Goal: Task Accomplishment & Management: Manage account settings

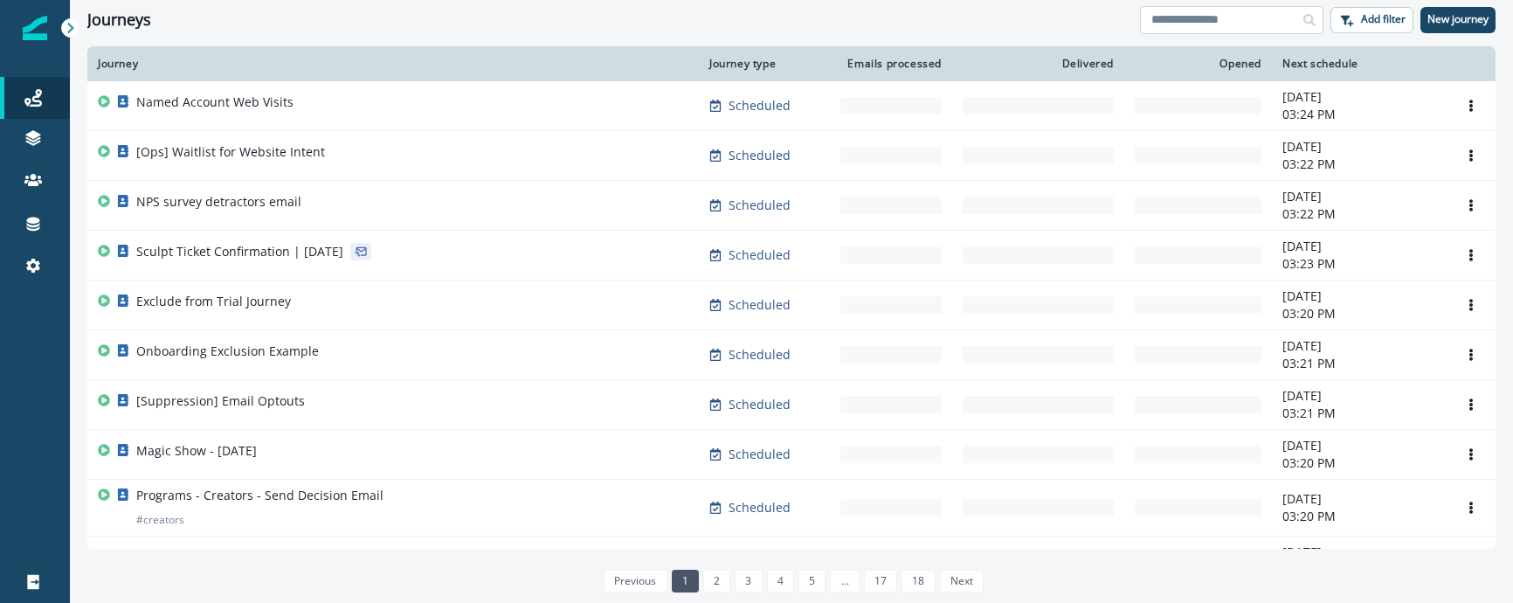
click at [1195, 10] on input at bounding box center [1232, 20] width 184 height 28
type input "***"
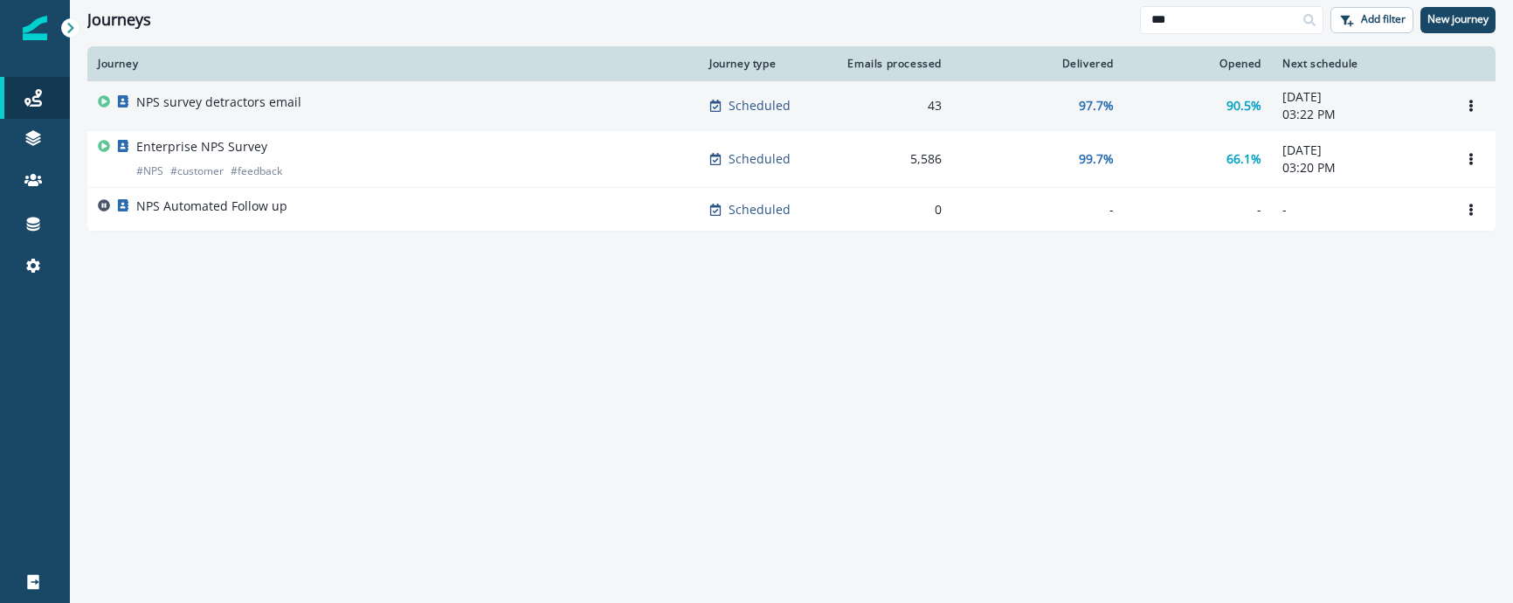
click at [557, 108] on div "NPS survey detractors email" at bounding box center [393, 105] width 591 height 24
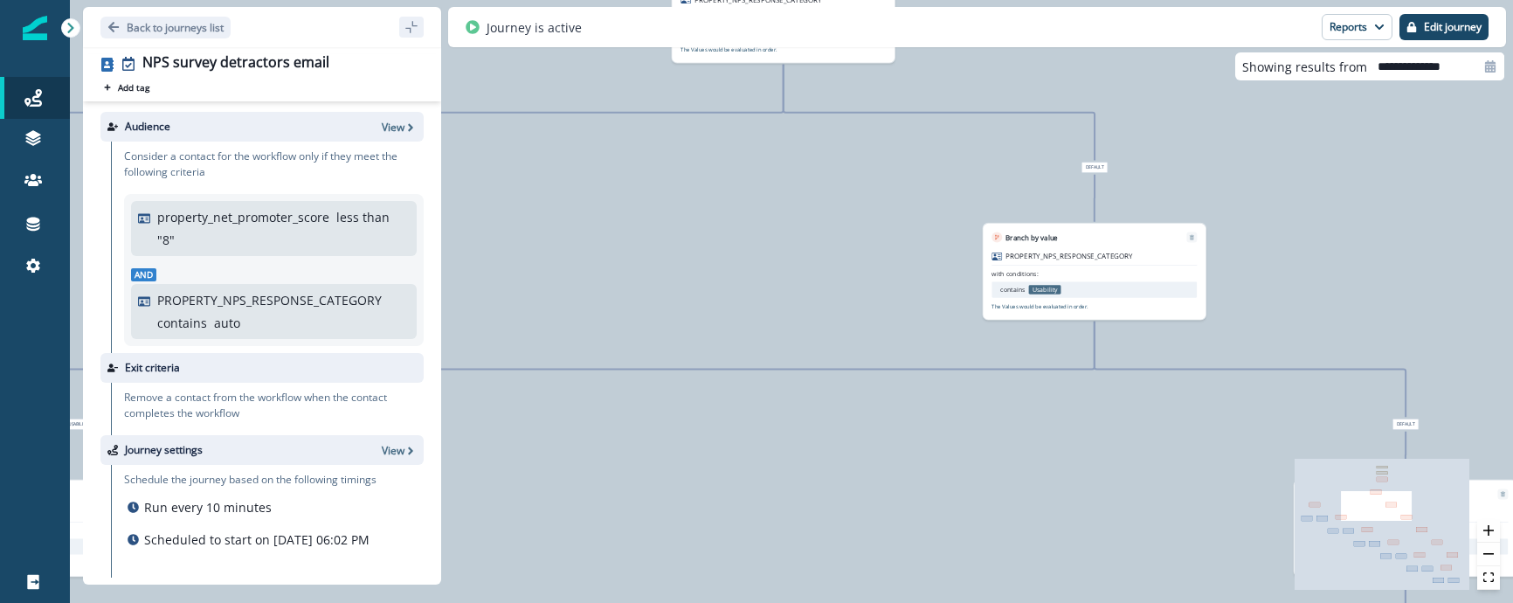
drag, startPoint x: 772, startPoint y: 238, endPoint x: 759, endPoint y: 543, distance: 305.2
click at [759, 544] on div "0 contact has entered the journey Add delay Delay by: 3 hours Delay details inc…" at bounding box center [792, 301] width 1444 height 603
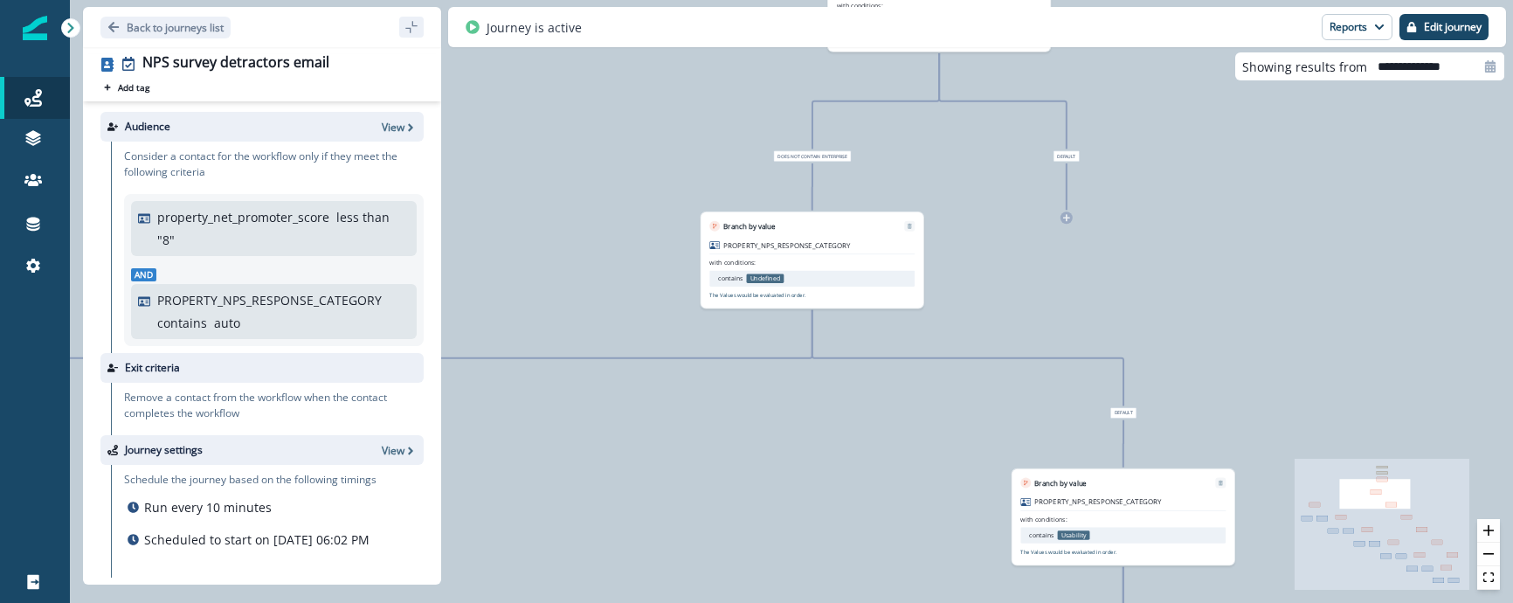
drag, startPoint x: 811, startPoint y: 264, endPoint x: 874, endPoint y: 589, distance: 331.1
click at [874, 590] on div "0 contact has entered the journey Add delay Delay by: 3 hours Delay details inc…" at bounding box center [792, 301] width 1444 height 603
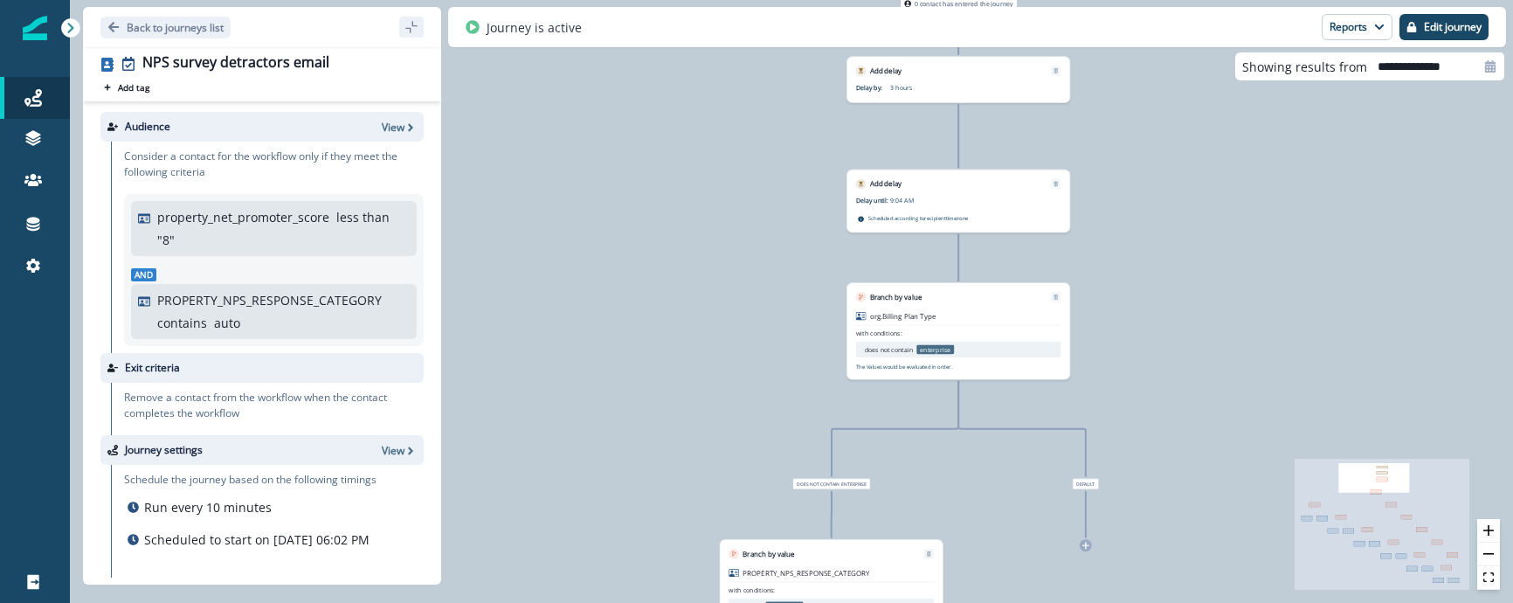
drag, startPoint x: 922, startPoint y: 294, endPoint x: 908, endPoint y: 471, distance: 177.1
click at [908, 471] on div "0 contact has entered the journey Add delay Delay by: 3 hours Delay details inc…" at bounding box center [792, 301] width 1444 height 603
click at [130, 20] on p "Back to journeys list" at bounding box center [175, 27] width 97 height 15
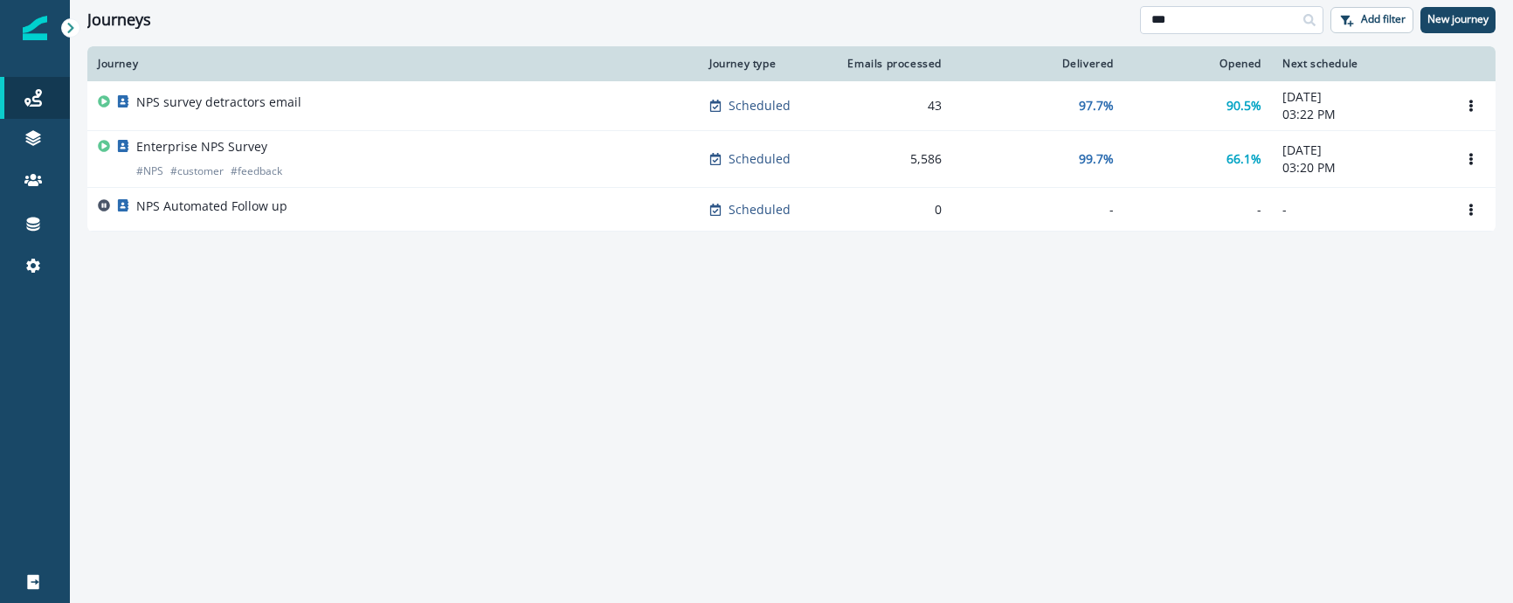
click at [1238, 20] on input "***" at bounding box center [1232, 20] width 184 height 28
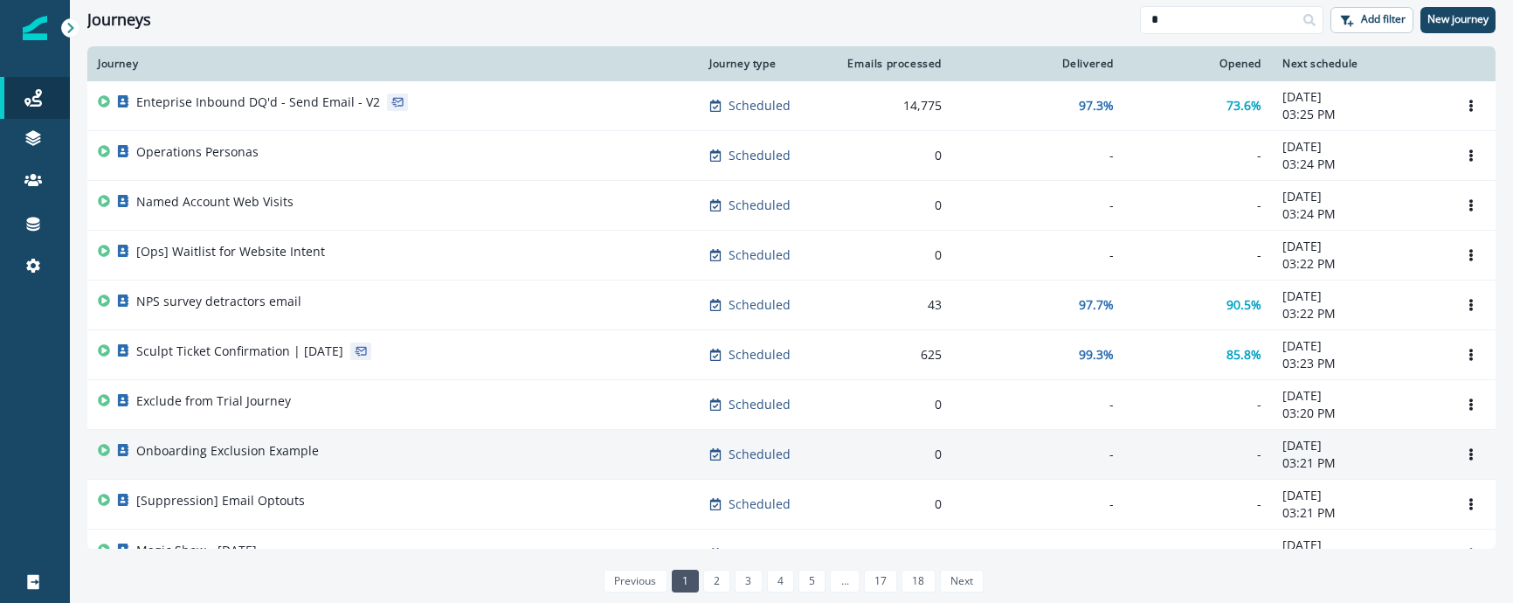
type input "*"
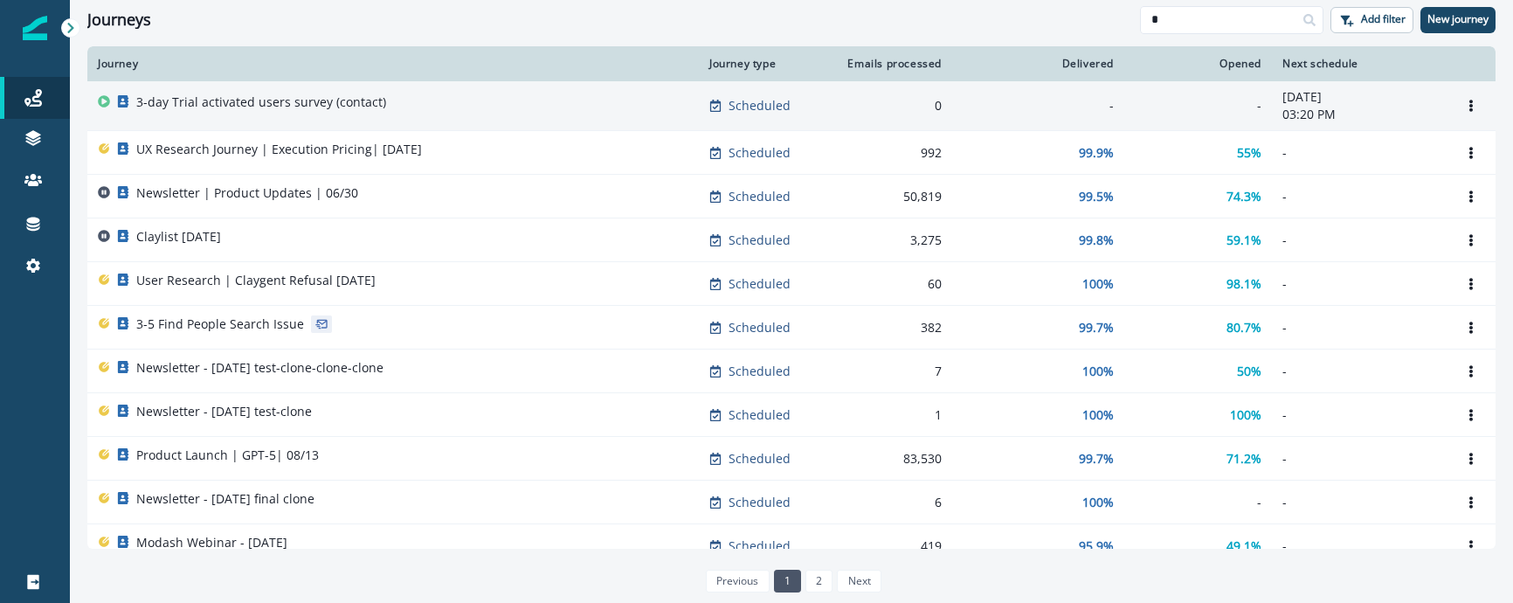
click at [402, 111] on div "3-day Trial activated users survey (contact)" at bounding box center [393, 105] width 591 height 24
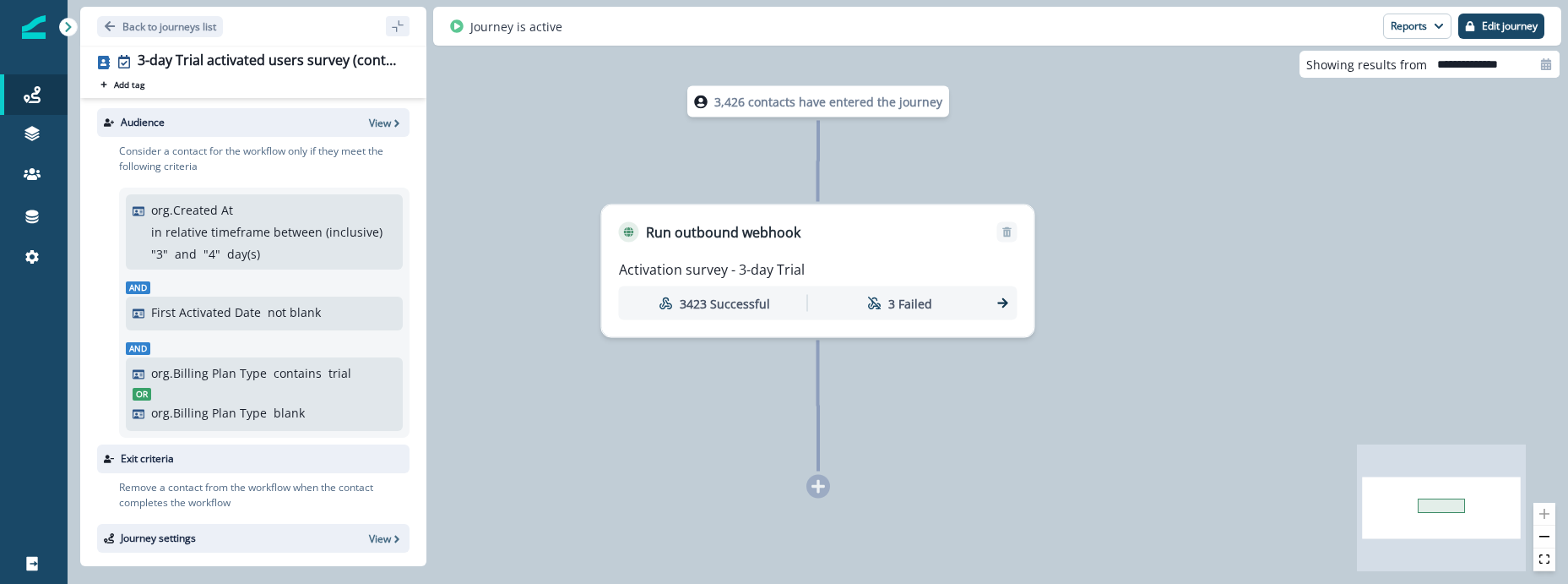
click at [840, 265] on div "Activation survey - 3-day Trial" at bounding box center [818, 269] width 398 height 20
click at [742, 265] on p "Activation survey - 3-day Trial" at bounding box center [712, 269] width 185 height 20
click at [714, 228] on p "Run outbound webhook" at bounding box center [723, 232] width 155 height 20
click at [704, 276] on p "Activation survey - 3-day Trial" at bounding box center [712, 269] width 185 height 20
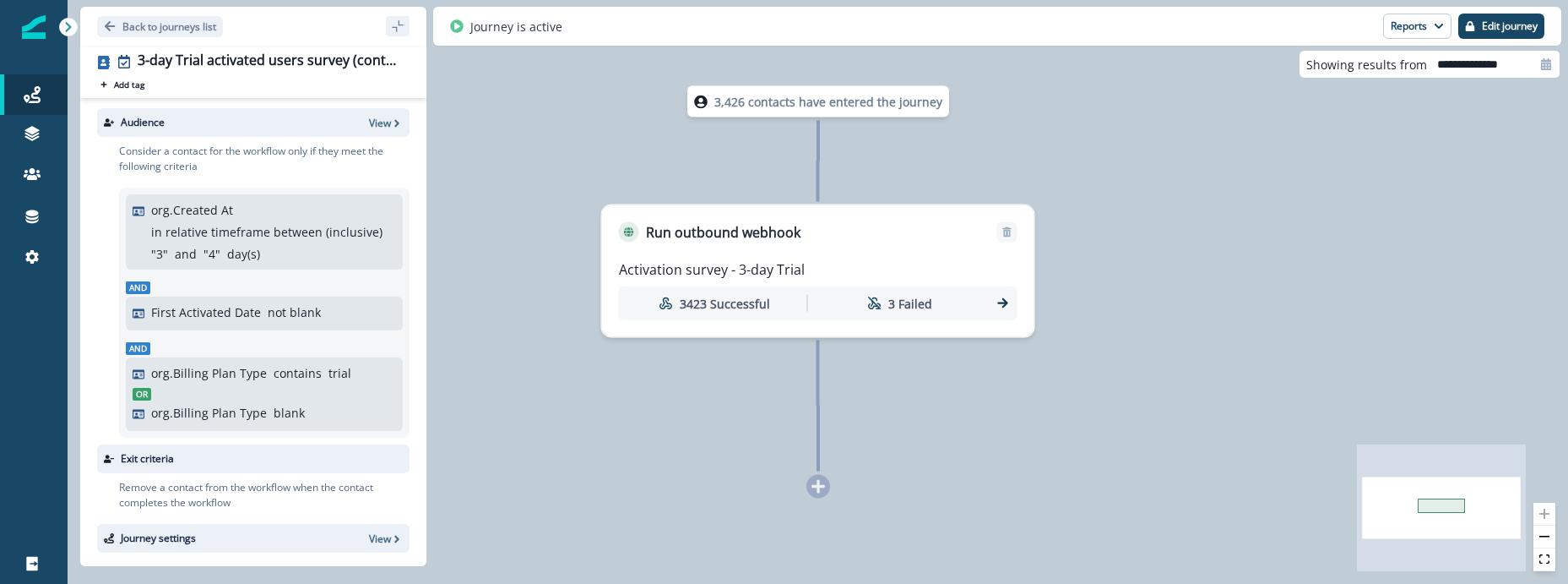
click at [704, 276] on p "Activation survey - 3-day Trial" at bounding box center [712, 269] width 185 height 20
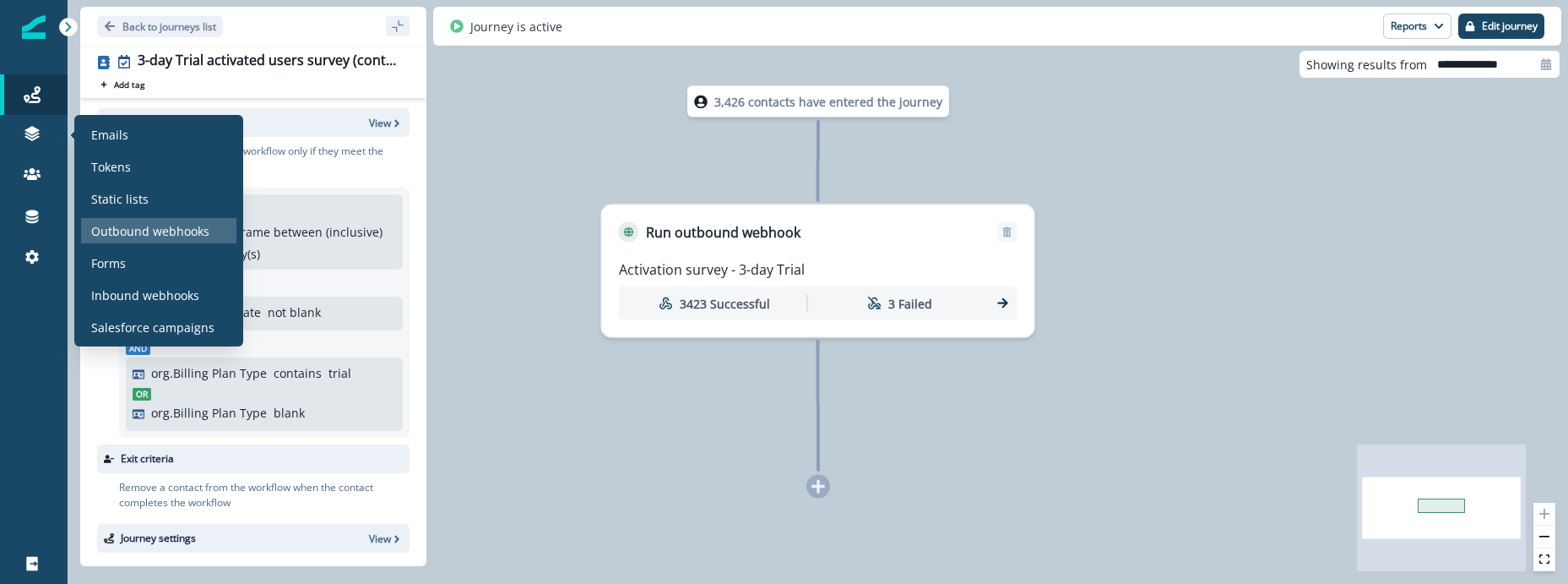
click at [136, 232] on p "Outbound webhooks" at bounding box center [150, 231] width 118 height 17
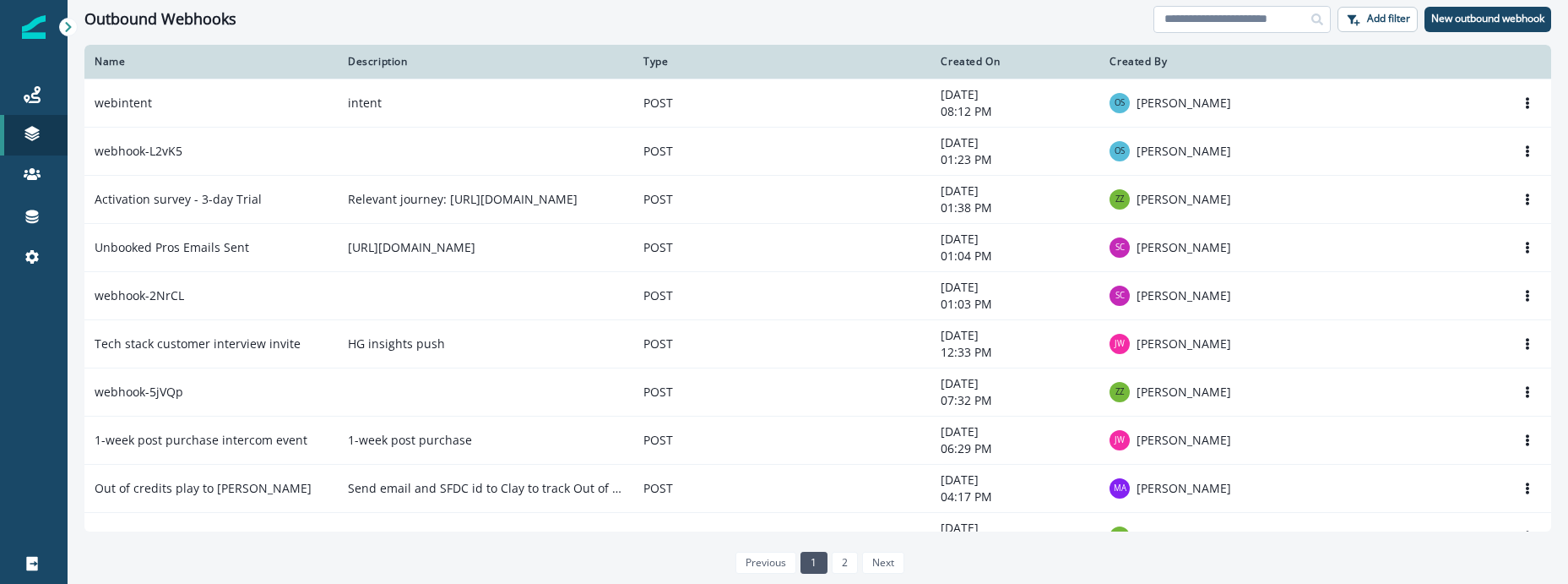
click at [1275, 15] on input at bounding box center [1242, 19] width 178 height 27
type input "**"
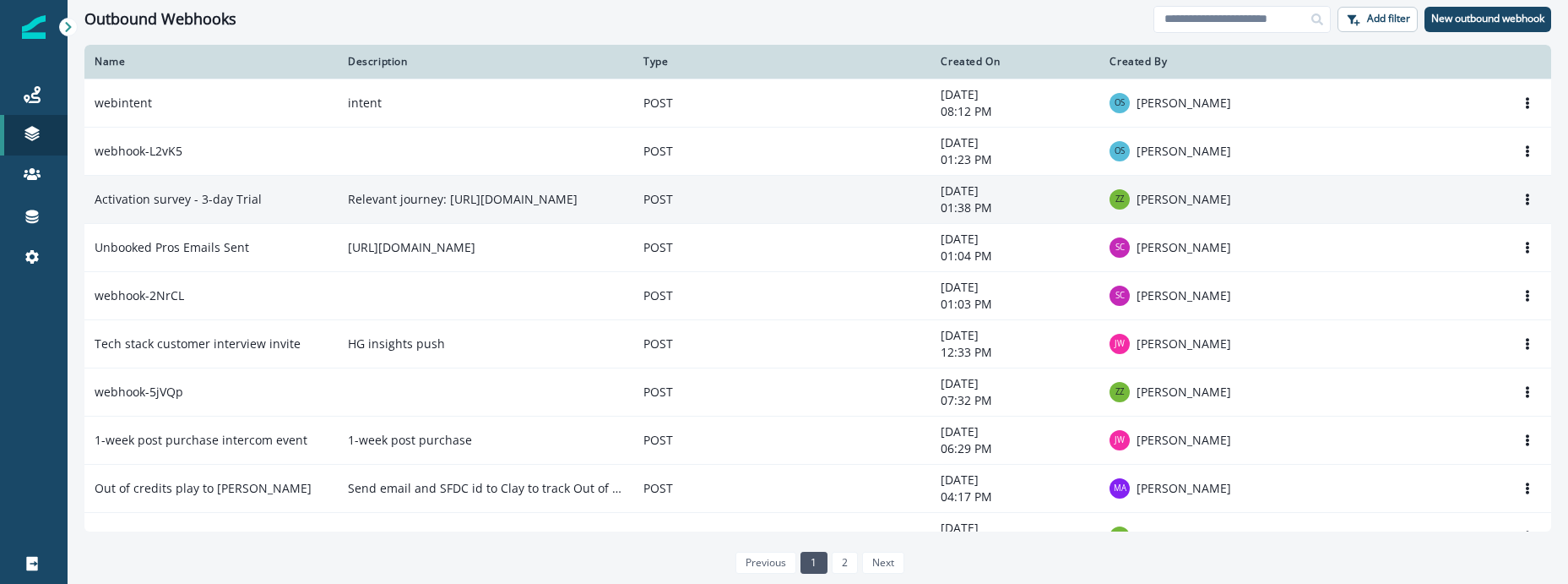
click at [532, 199] on p "Relevant journey: https://app.inflection.io/journey/scheduled/66f473ad57d663b40…" at bounding box center [485, 198] width 275 height 16
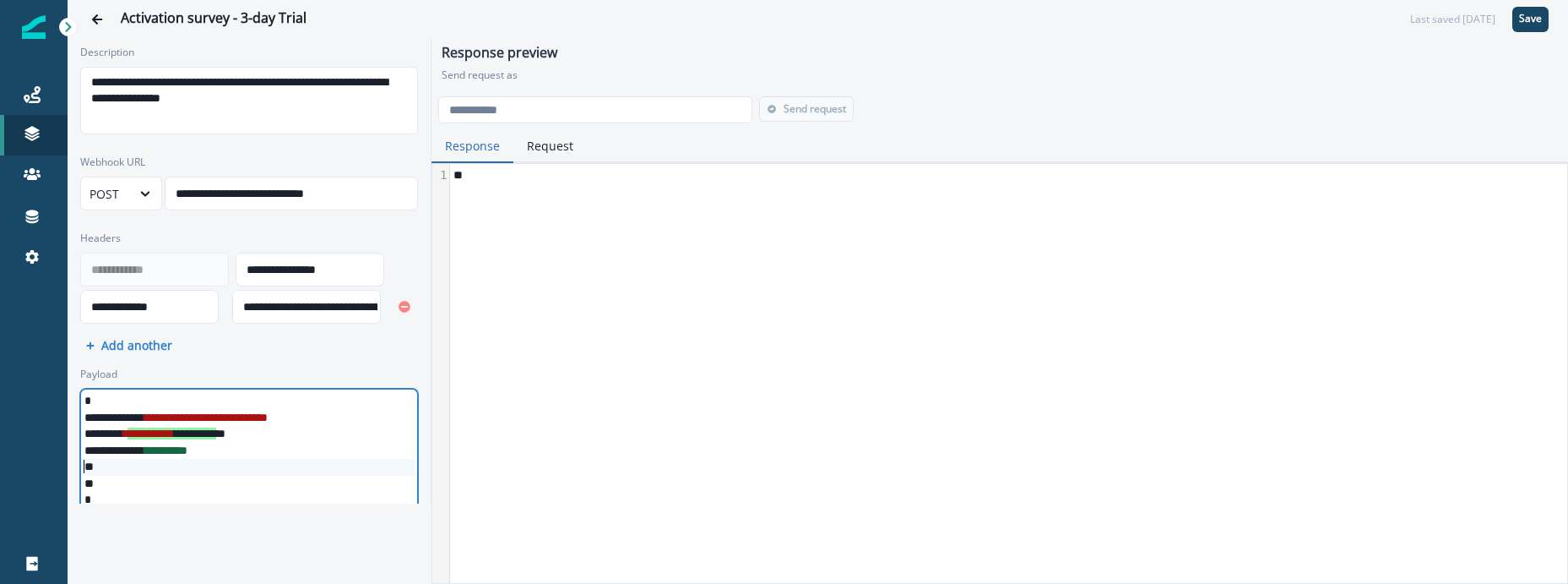
click at [335, 458] on div at bounding box center [247, 466] width 333 height 16
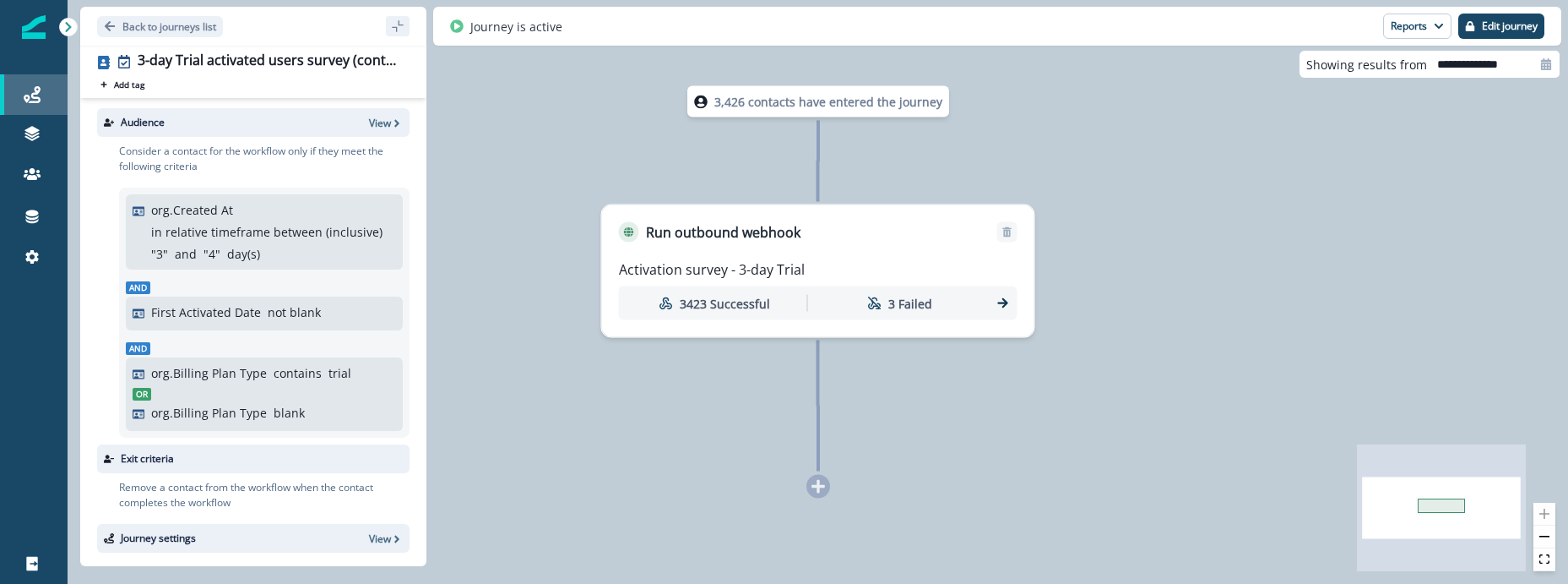
click at [43, 94] on div "Journeys" at bounding box center [34, 94] width 54 height 20
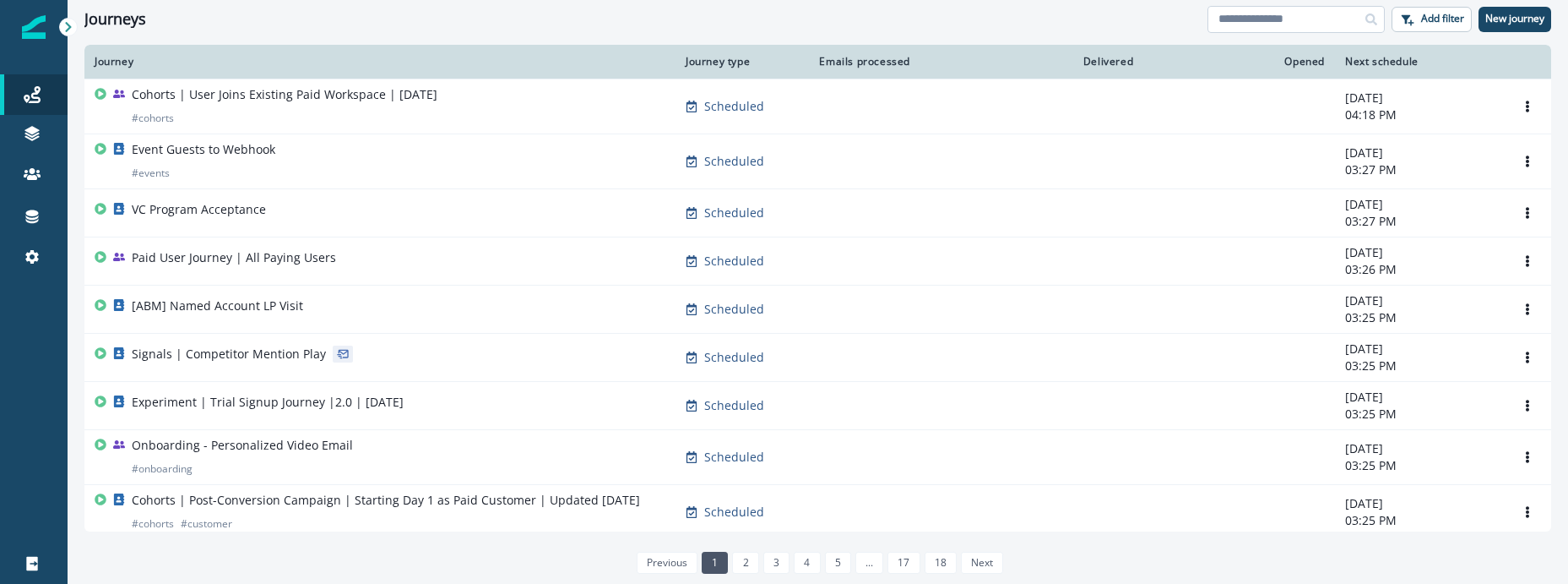
click at [1306, 17] on input at bounding box center [1297, 19] width 178 height 27
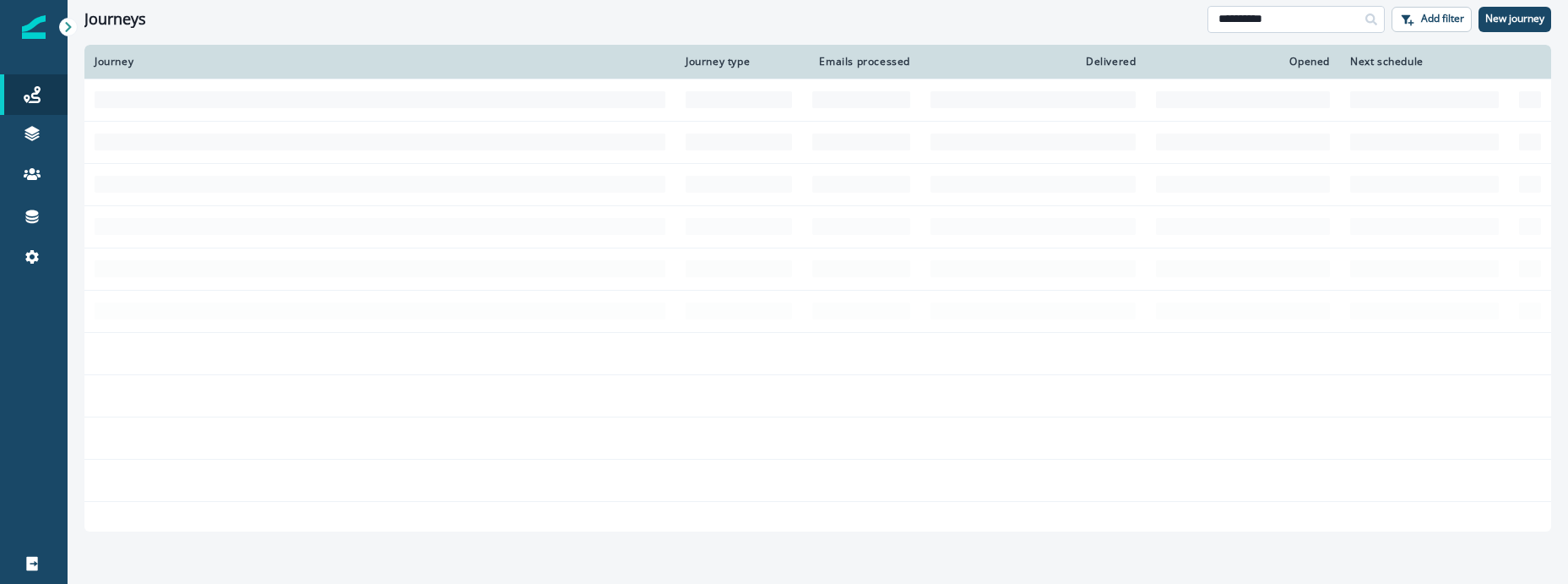
type input "**********"
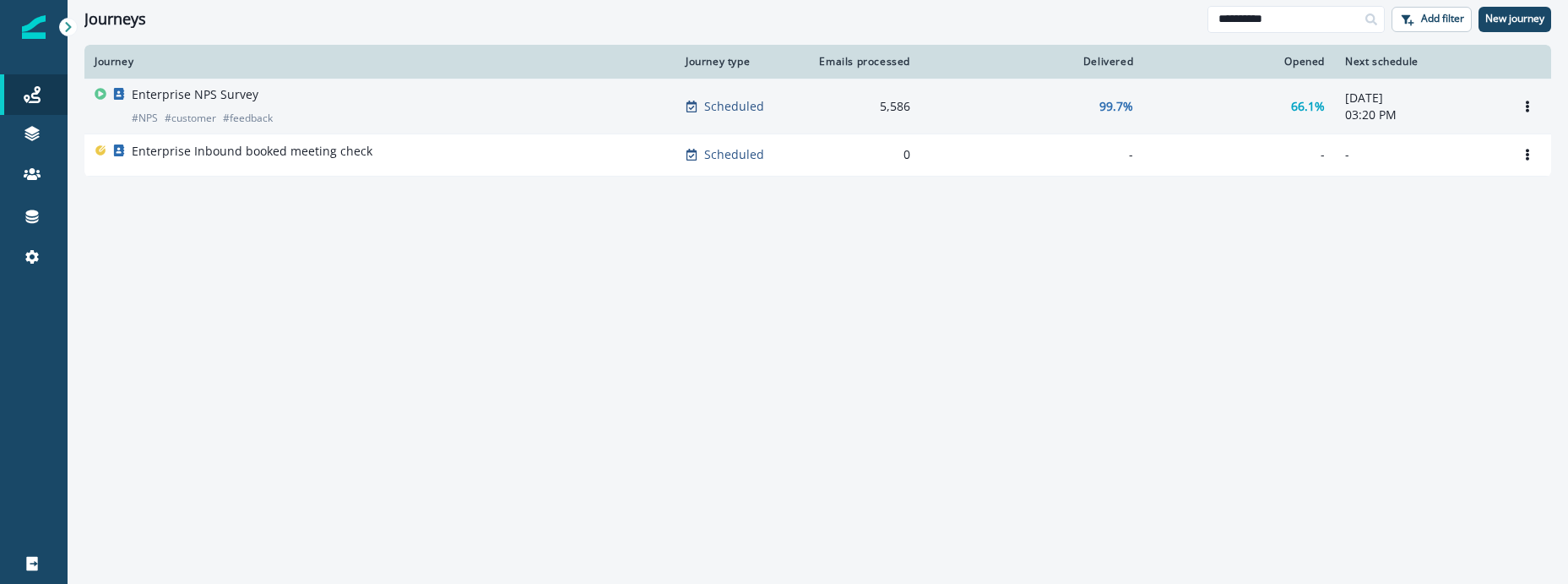
click at [517, 102] on div "Enterprise NPS Survey # NPS # customer # feedback" at bounding box center [380, 106] width 571 height 41
